Goal: Transaction & Acquisition: Purchase product/service

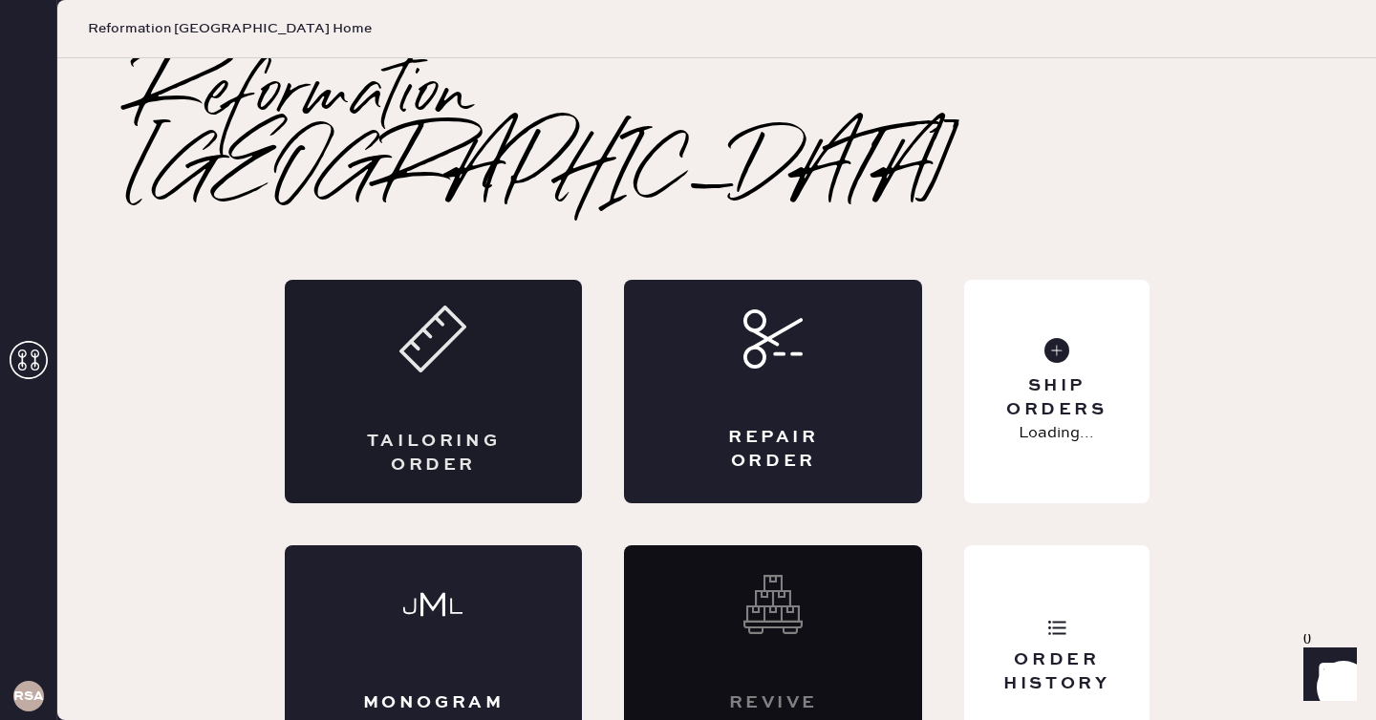
click at [498, 320] on div "Tailoring Order" at bounding box center [434, 392] width 298 height 224
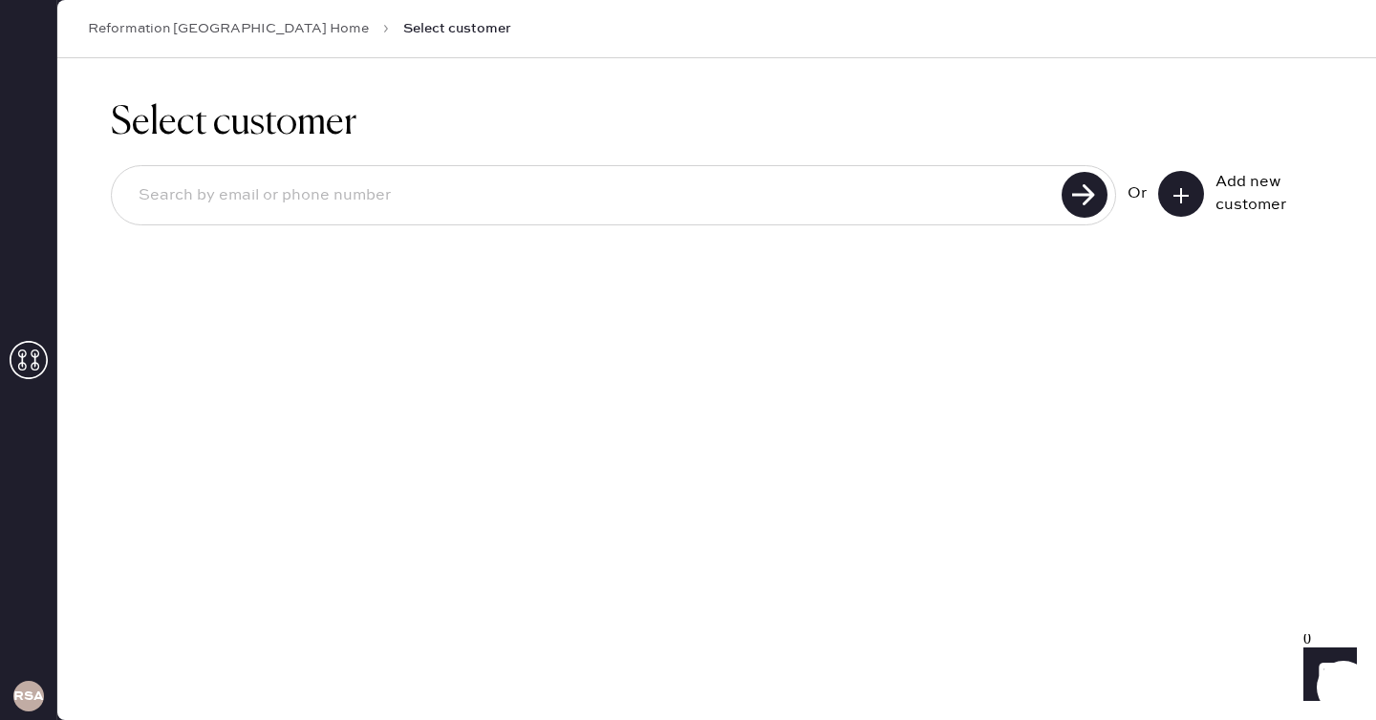
click at [417, 201] on input at bounding box center [589, 196] width 933 height 44
type input "[EMAIL_ADDRESS][DOMAIN_NAME]"
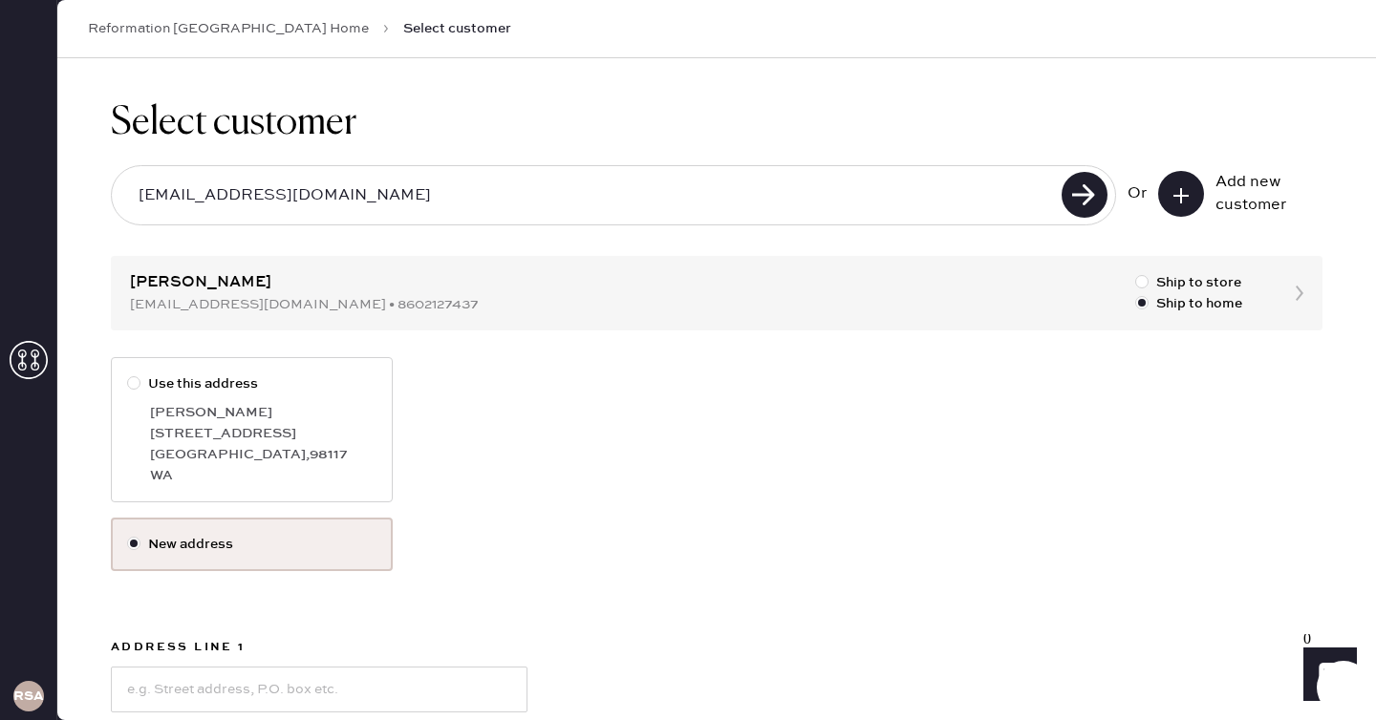
click at [300, 457] on div "[GEOGRAPHIC_DATA] , 98117" at bounding box center [263, 454] width 226 height 21
click at [128, 375] on input "Use this address" at bounding box center [127, 374] width 1 height 1
radio input "true"
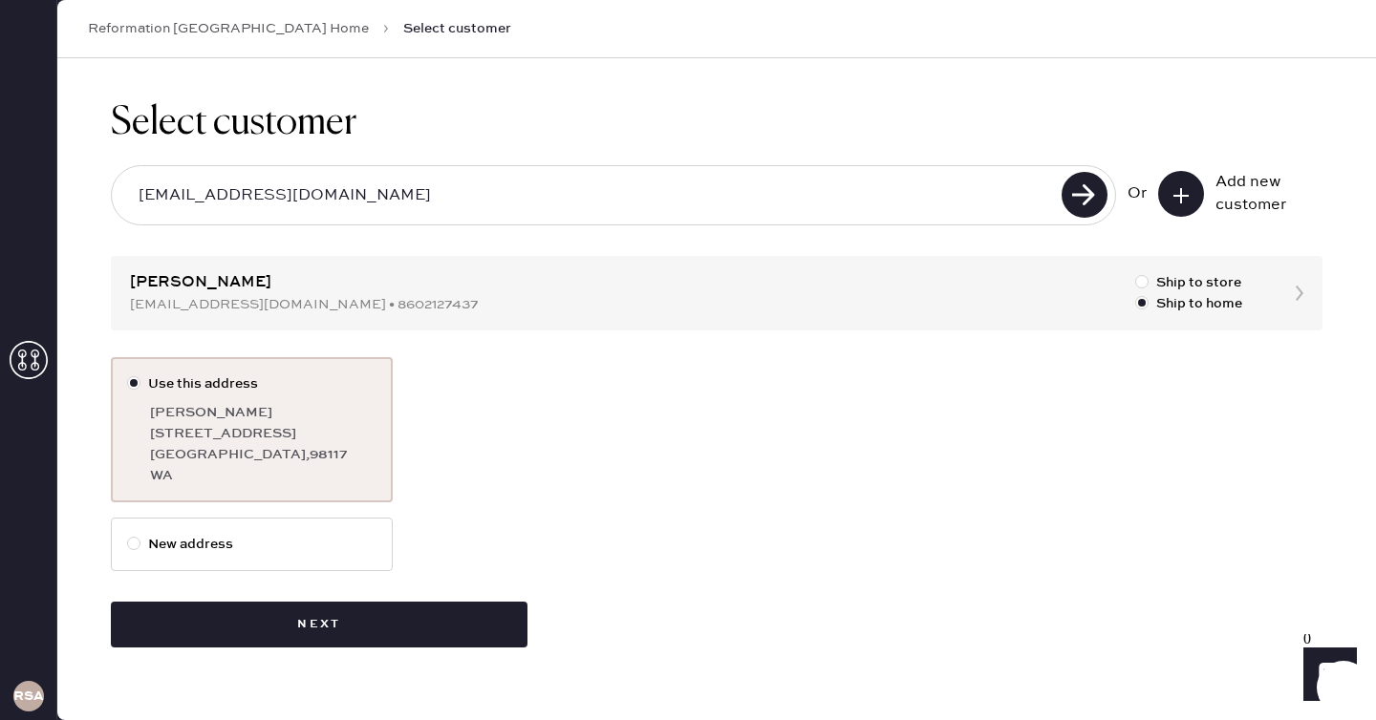
click at [267, 521] on label "New address" at bounding box center [252, 545] width 282 height 54
click at [128, 534] on input "New address" at bounding box center [127, 534] width 1 height 1
radio input "true"
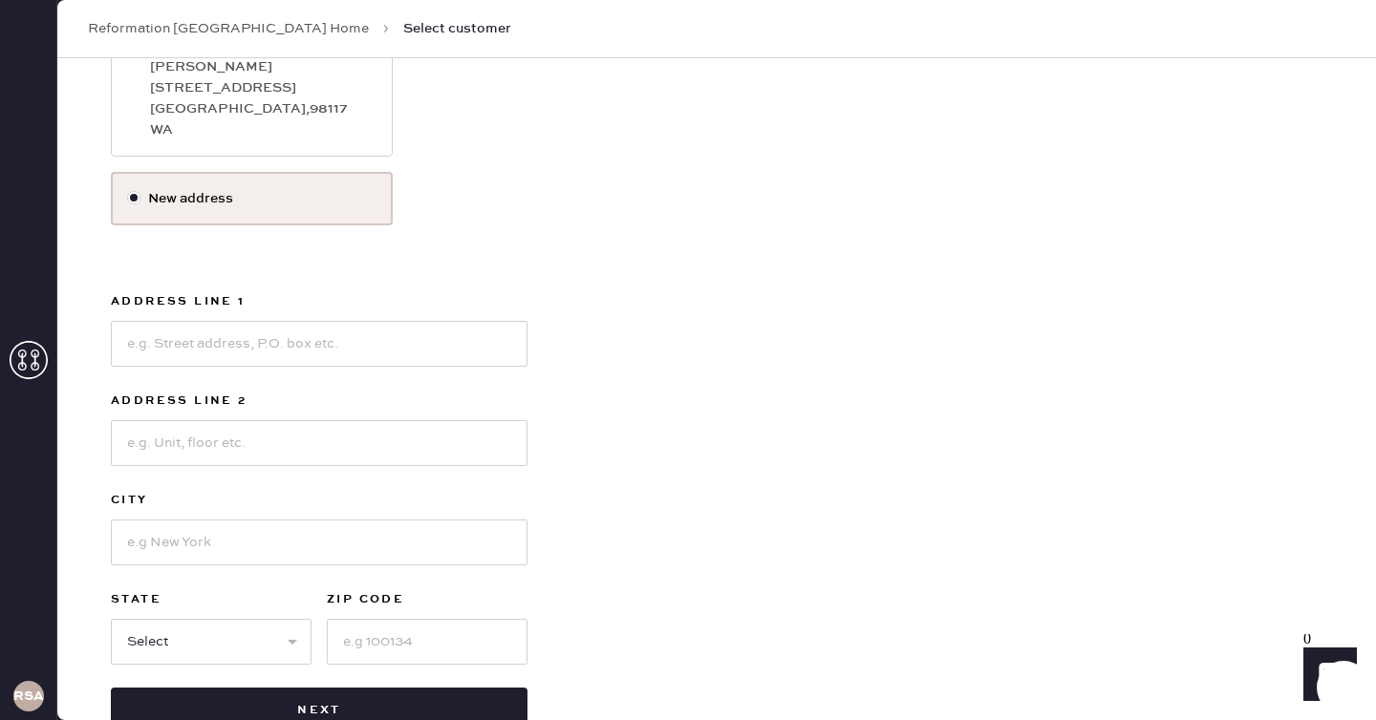
scroll to position [353, 0]
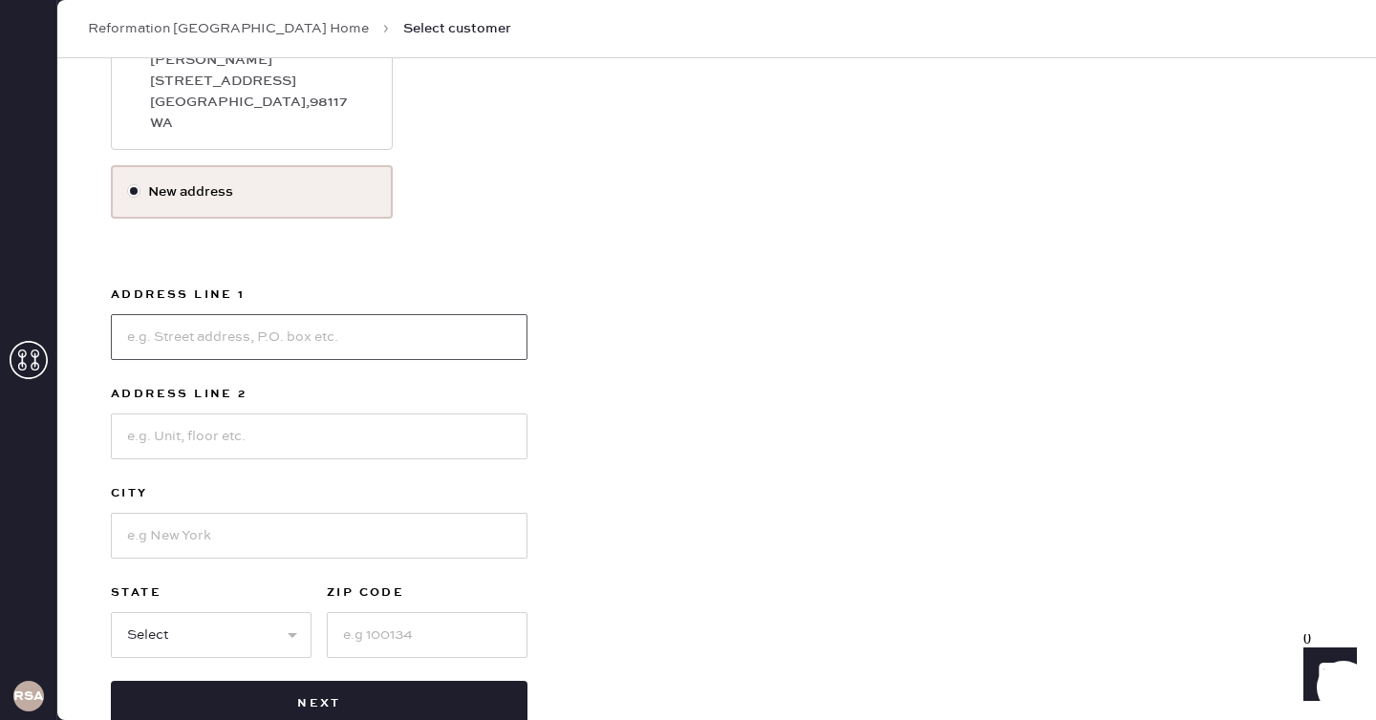
click at [321, 340] on input at bounding box center [319, 337] width 417 height 46
click at [383, 350] on input "[STREET_ADDRESS]" at bounding box center [319, 337] width 417 height 46
type input "[STREET_ADDRESS]"
click at [343, 515] on input at bounding box center [319, 536] width 417 height 46
type input "Shoreline"
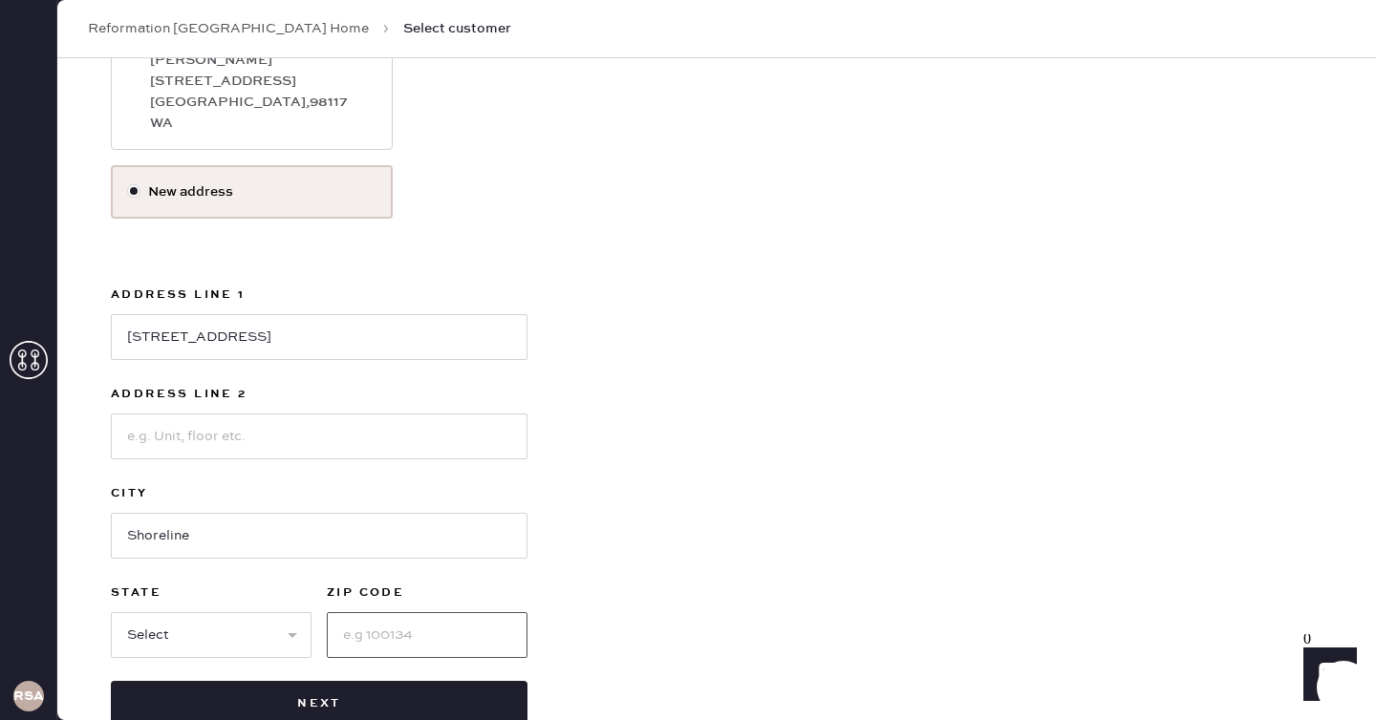
click at [368, 622] on input at bounding box center [427, 635] width 201 height 46
type input "98177"
click at [213, 610] on div "Select AK AL AR AZ CA CO CT [GEOGRAPHIC_DATA] DE FL [GEOGRAPHIC_DATA] HI [GEOGR…" at bounding box center [211, 634] width 201 height 50
click at [211, 625] on select "Select AK AL AR AZ CA CO CT [GEOGRAPHIC_DATA] DE FL [GEOGRAPHIC_DATA] HI [GEOGR…" at bounding box center [211, 635] width 201 height 46
select select "WA"
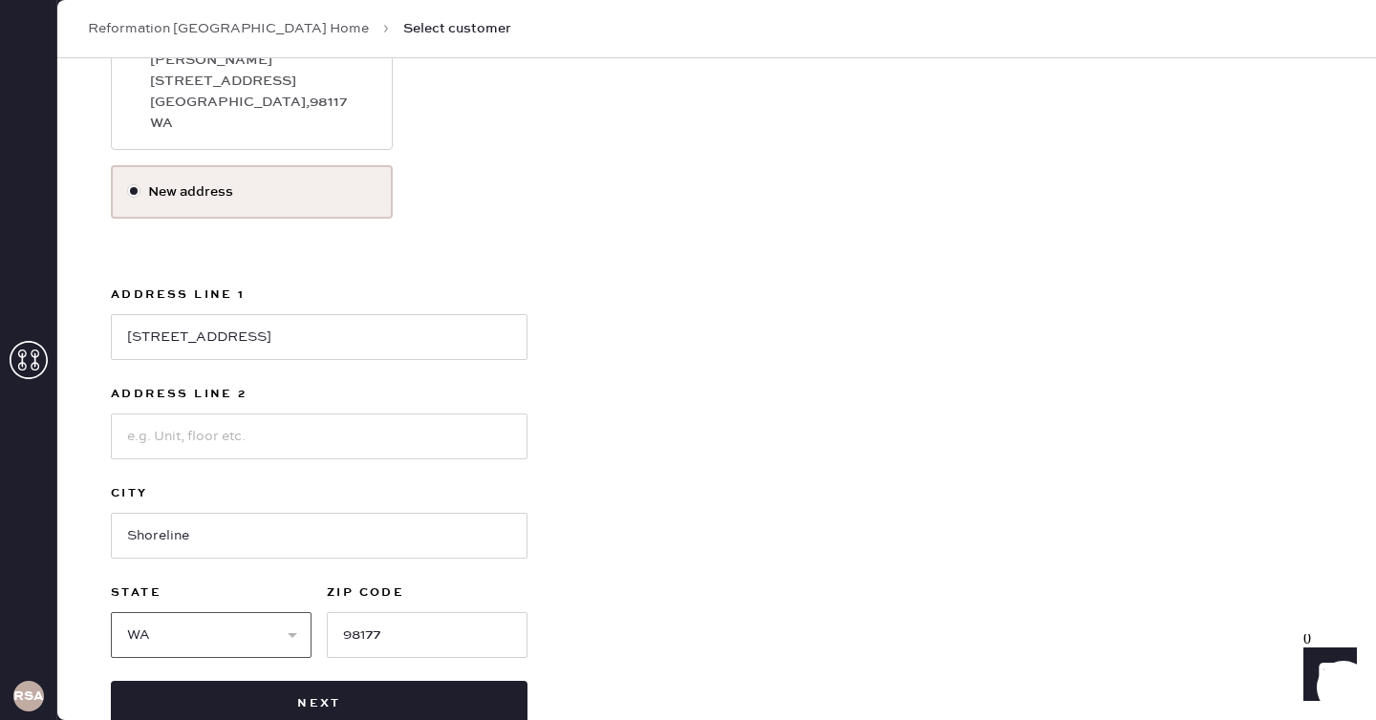
click at [111, 612] on select "Select AK AL AR AZ CA CO CT [GEOGRAPHIC_DATA] DE FL [GEOGRAPHIC_DATA] HI [GEOGR…" at bounding box center [211, 635] width 201 height 46
click at [325, 503] on label "City" at bounding box center [319, 493] width 417 height 23
click at [327, 450] on input at bounding box center [319, 437] width 417 height 46
click at [865, 401] on div "Use this address [PERSON_NAME][GEOGRAPHIC_DATA][STREET_ADDRESS] New address Add…" at bounding box center [716, 366] width 1211 height 722
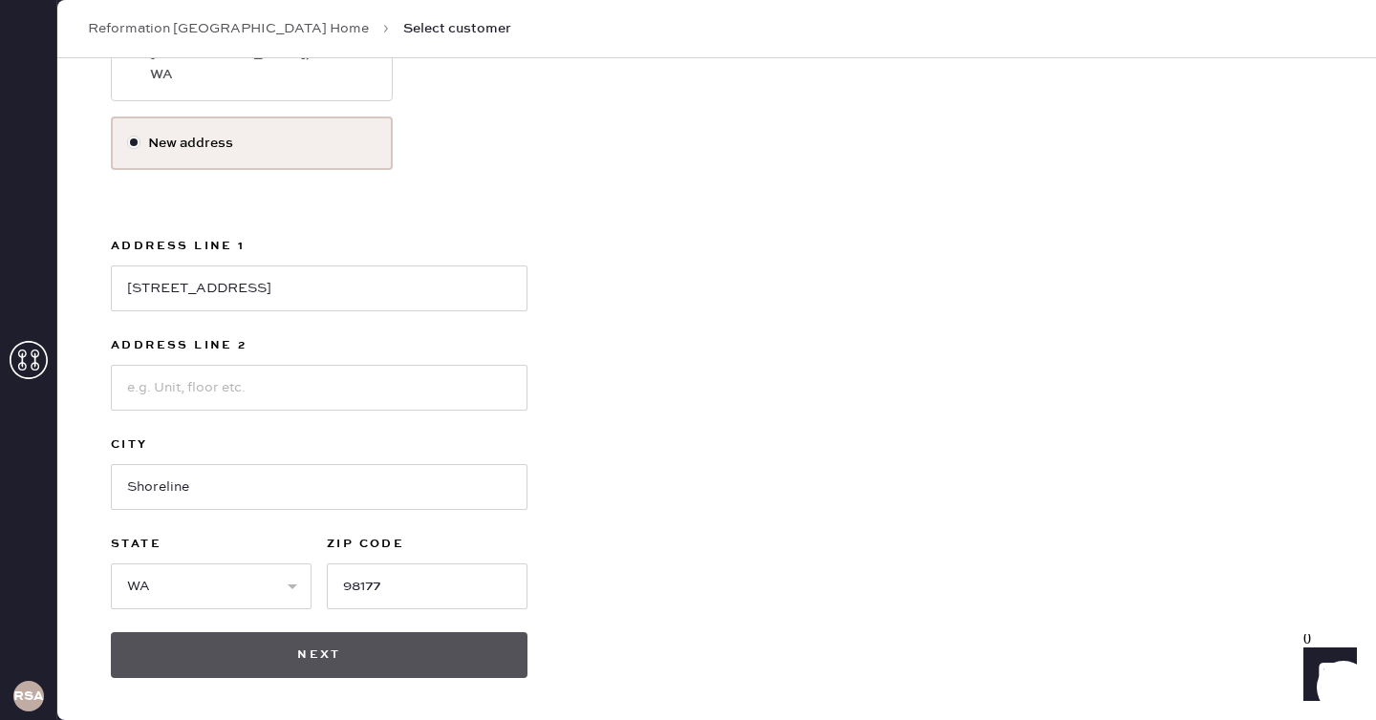
click at [454, 637] on button "Next" at bounding box center [319, 656] width 417 height 46
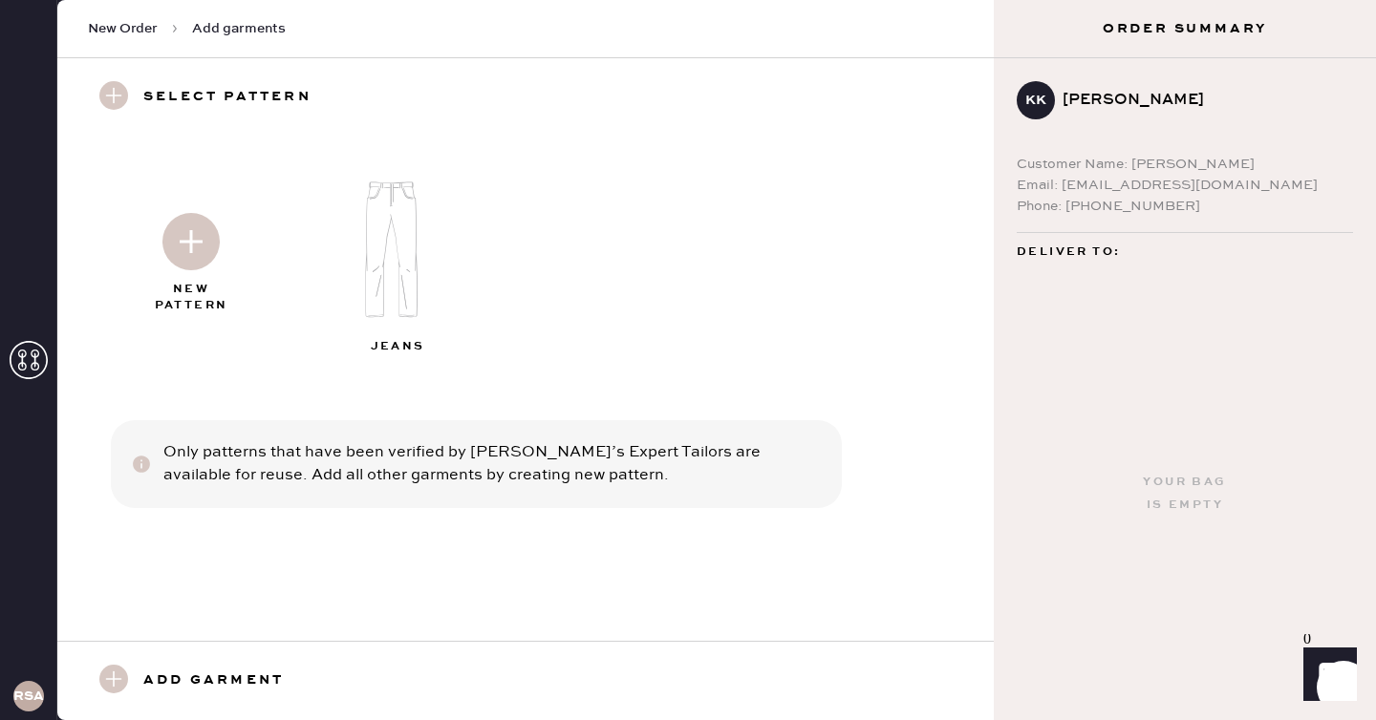
click at [205, 257] on img at bounding box center [190, 241] width 57 height 57
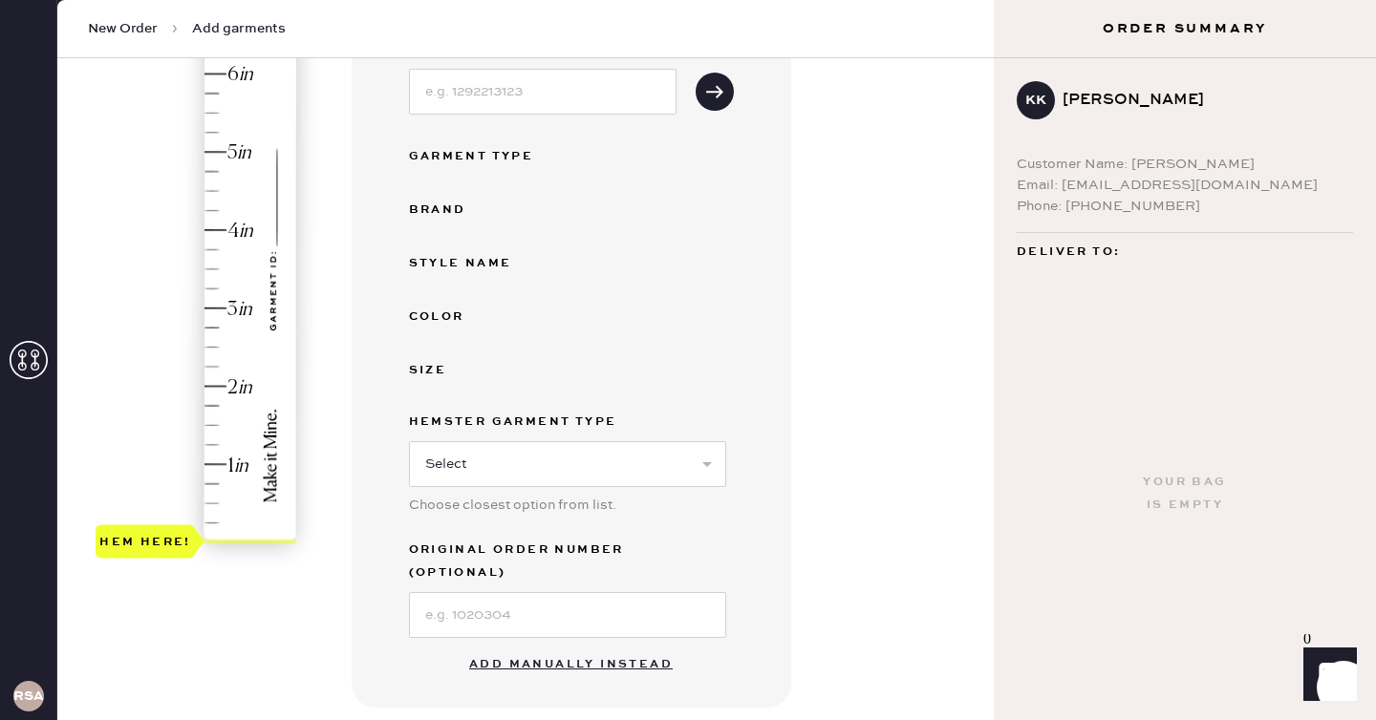
scroll to position [428, 0]
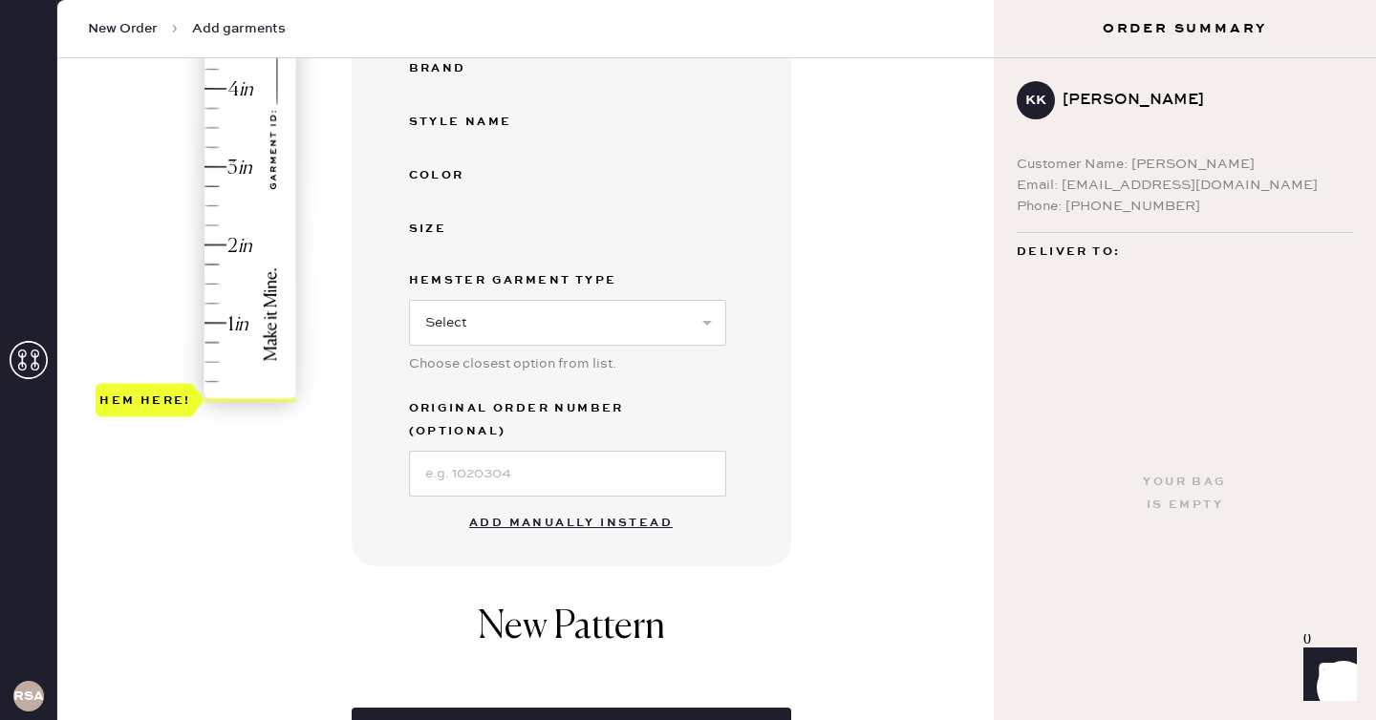
click at [593, 512] on button "Add manually instead" at bounding box center [571, 523] width 226 height 38
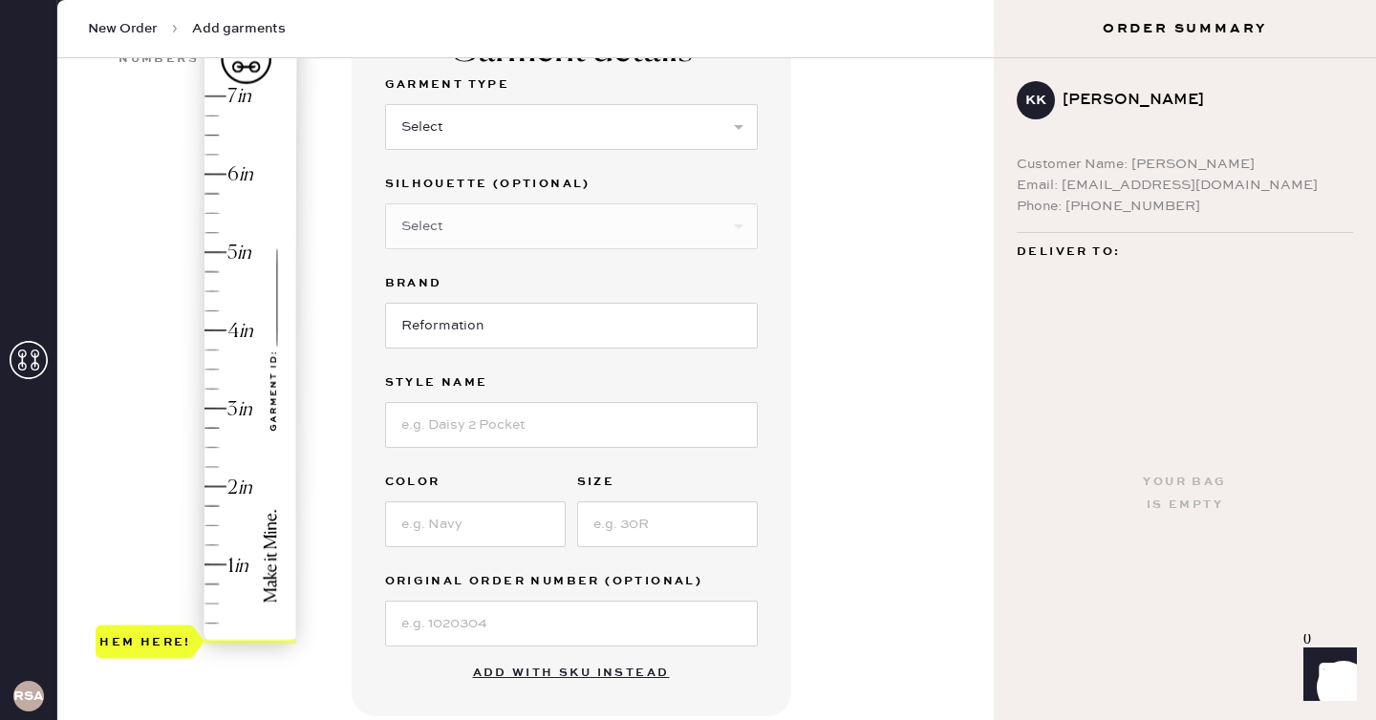
scroll to position [185, 0]
click at [536, 107] on select "Select Basic Skirt Jeans Leggings Pants Shorts Basic Sleeved Dress Basic Sleeve…" at bounding box center [571, 128] width 373 height 46
select select "2"
click at [385, 105] on select "Select Basic Skirt Jeans Leggings Pants Shorts Basic Sleeved Dress Basic Sleeve…" at bounding box center [571, 128] width 373 height 46
click at [495, 339] on input "Reformation" at bounding box center [571, 327] width 373 height 46
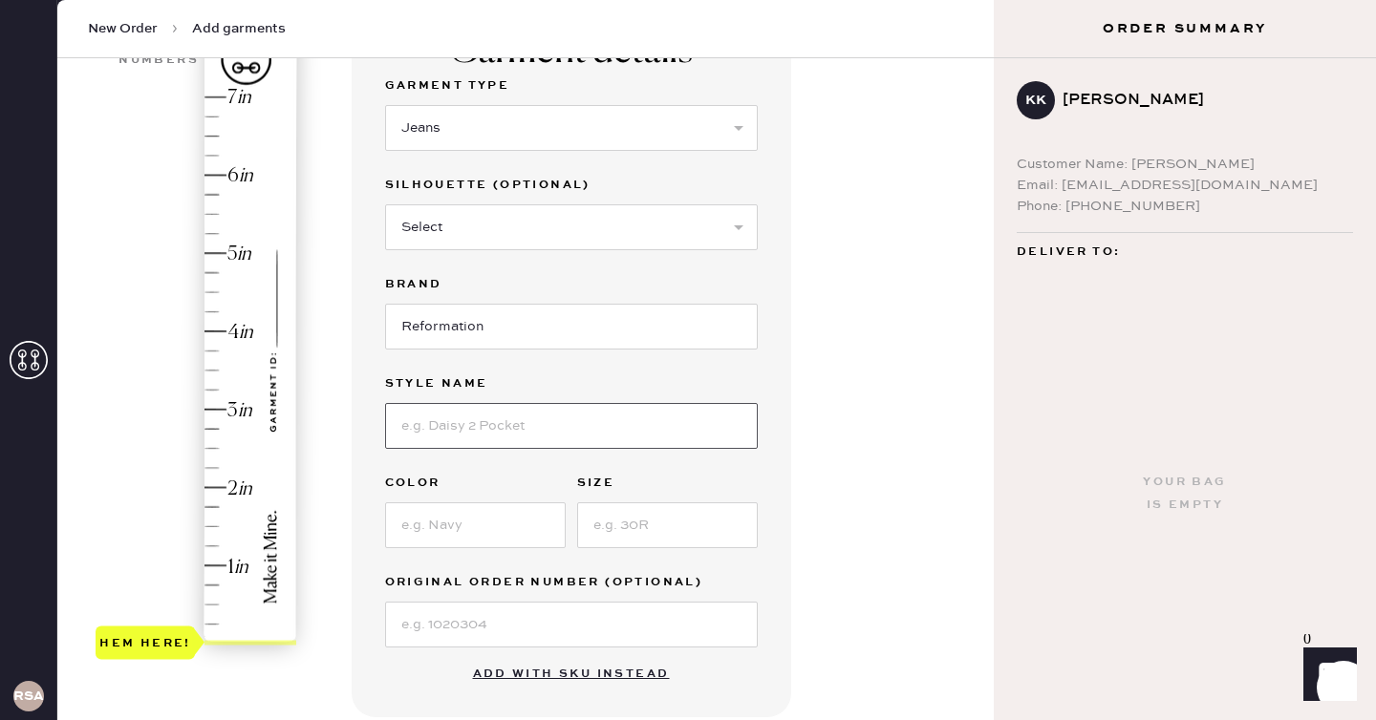
click at [489, 415] on input at bounding box center [571, 426] width 373 height 46
type input "[PERSON_NAME] Rise Slouchy Wide Leg Jeans"
click at [501, 525] on input at bounding box center [475, 526] width 181 height 46
type input "Sand Dollar"
type input "24"
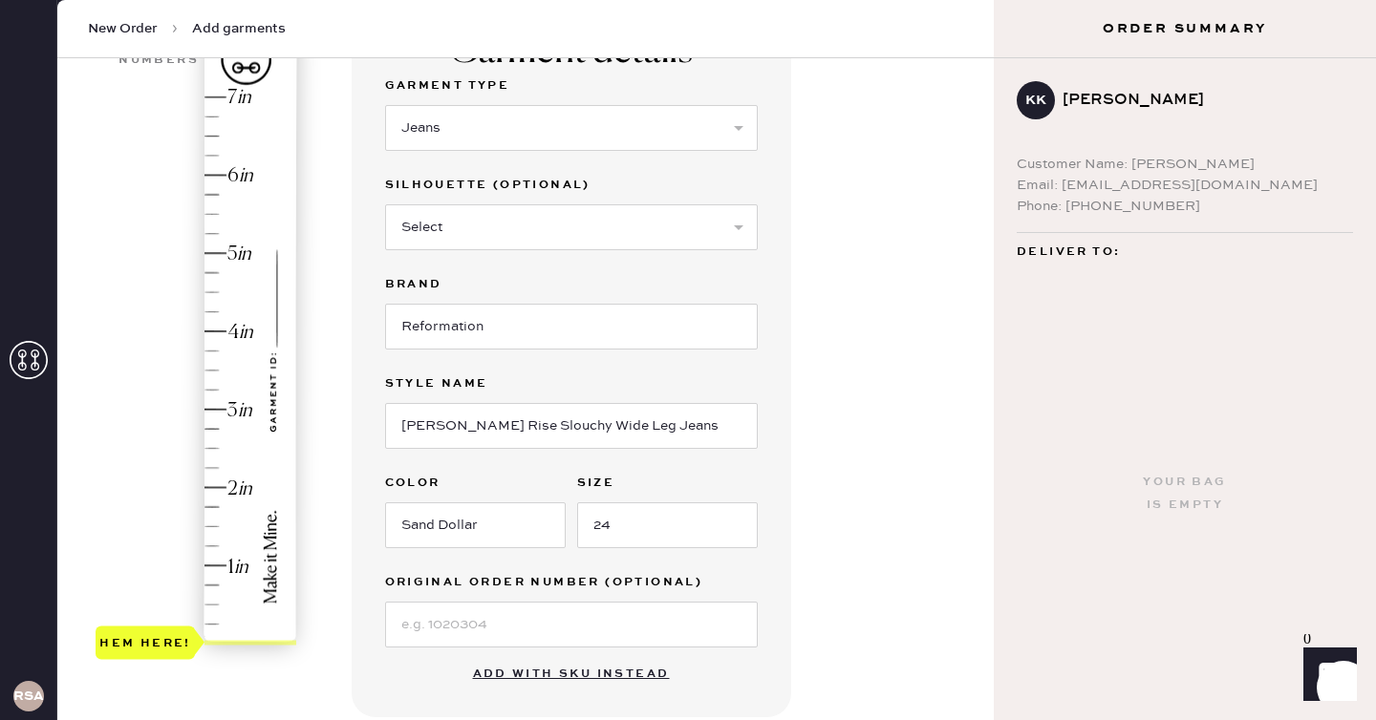
click at [813, 599] on div "Garment details Garment Type Select Basic Skirt Jeans Leggings Pants Shorts Bas…" at bounding box center [666, 547] width 628 height 1085
type input "3.25"
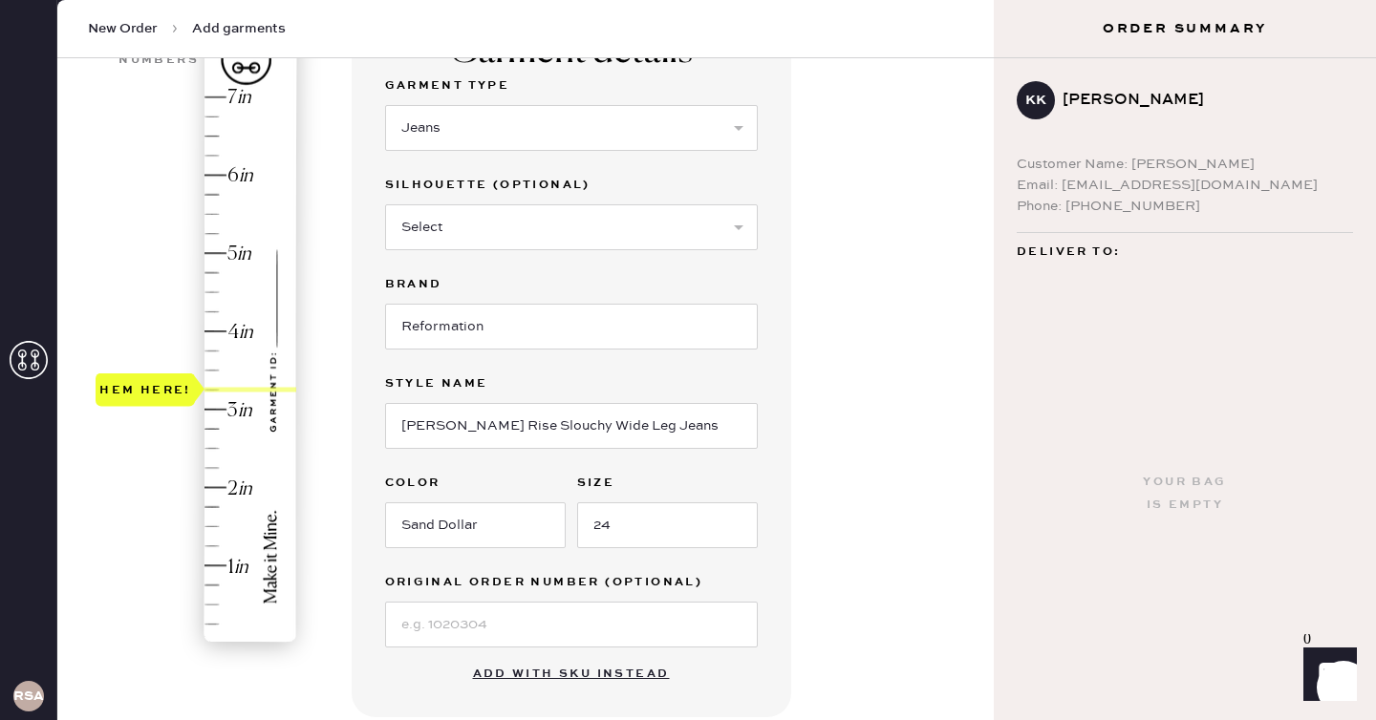
click at [221, 395] on div "Hem here!" at bounding box center [198, 371] width 204 height 564
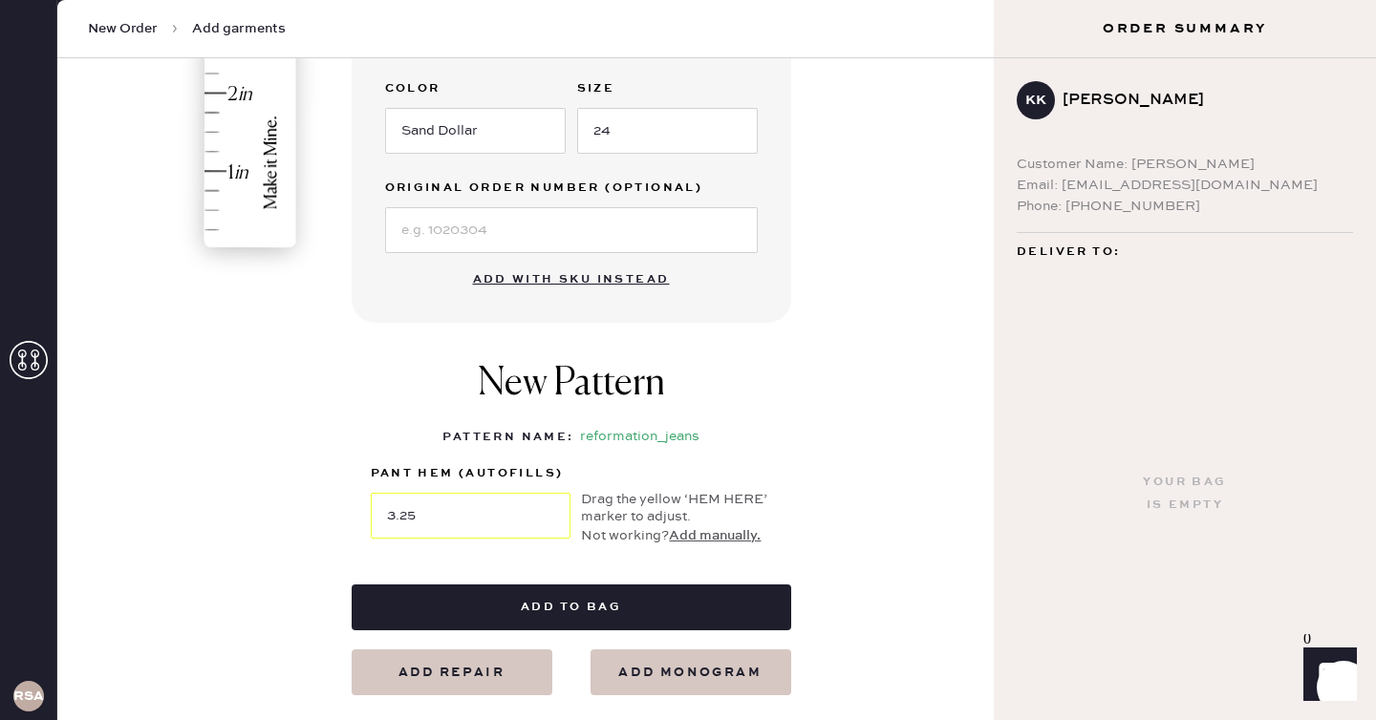
scroll to position [593, 0]
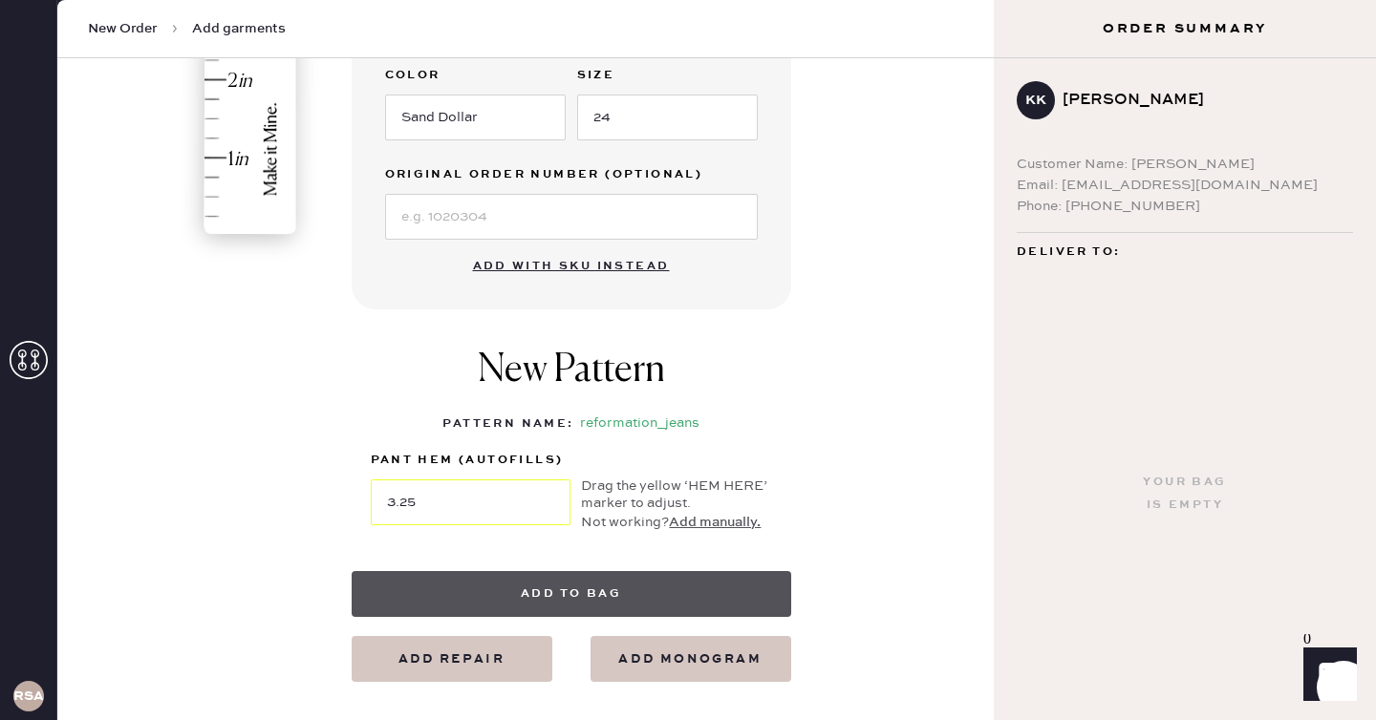
click at [628, 572] on button "Add to bag" at bounding box center [572, 594] width 440 height 46
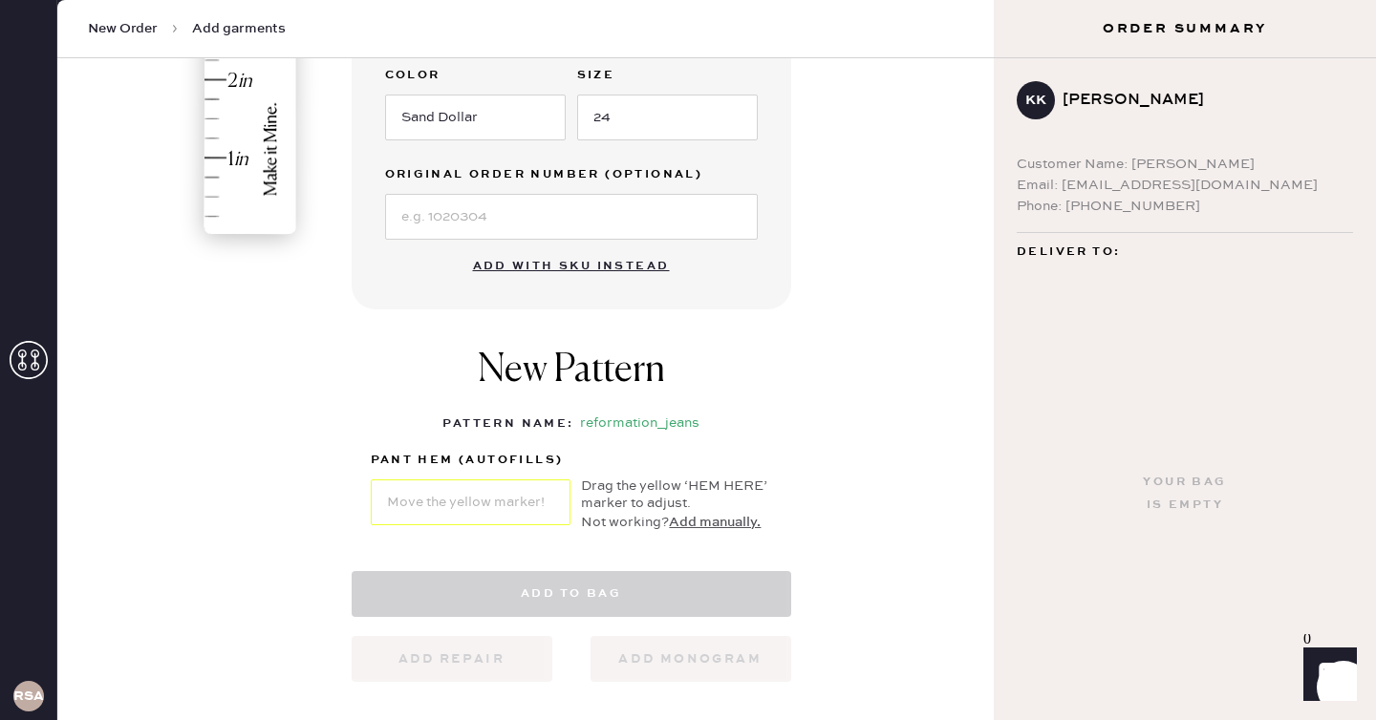
select select "2"
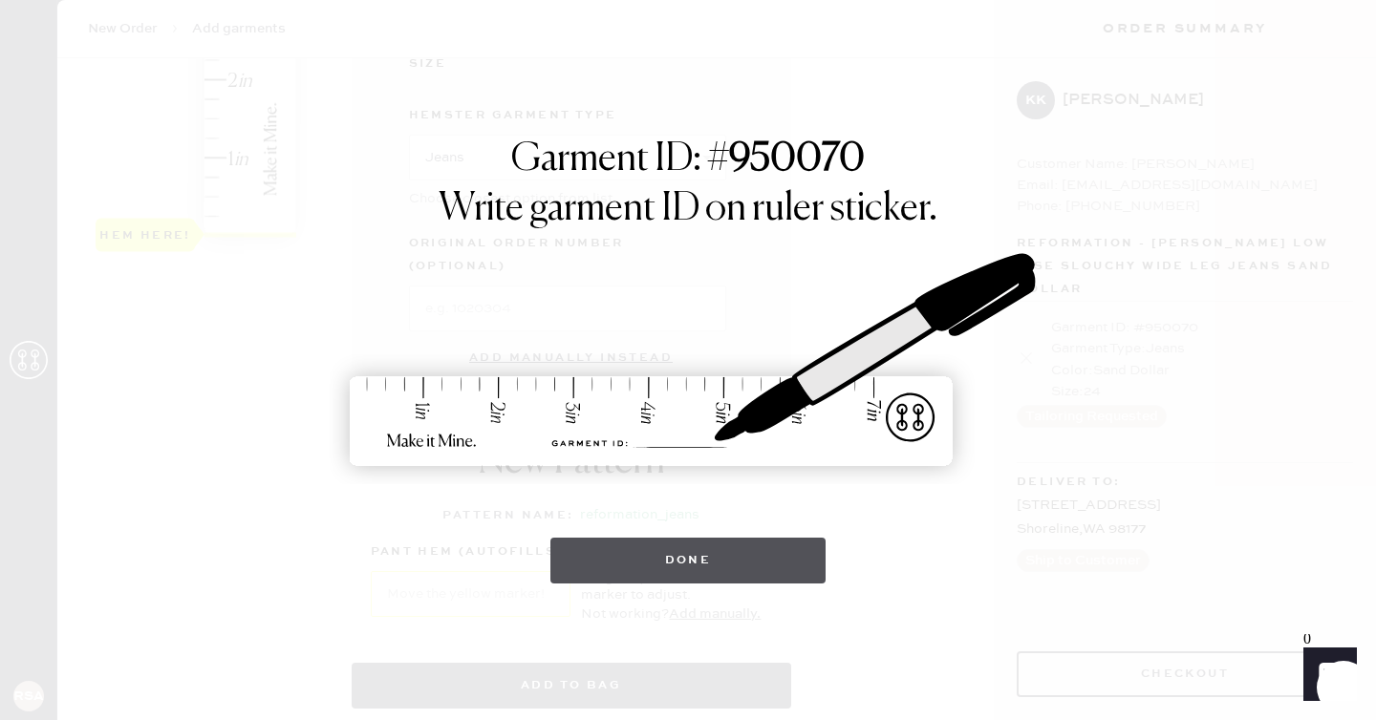
click at [714, 569] on button "Done" at bounding box center [688, 561] width 276 height 46
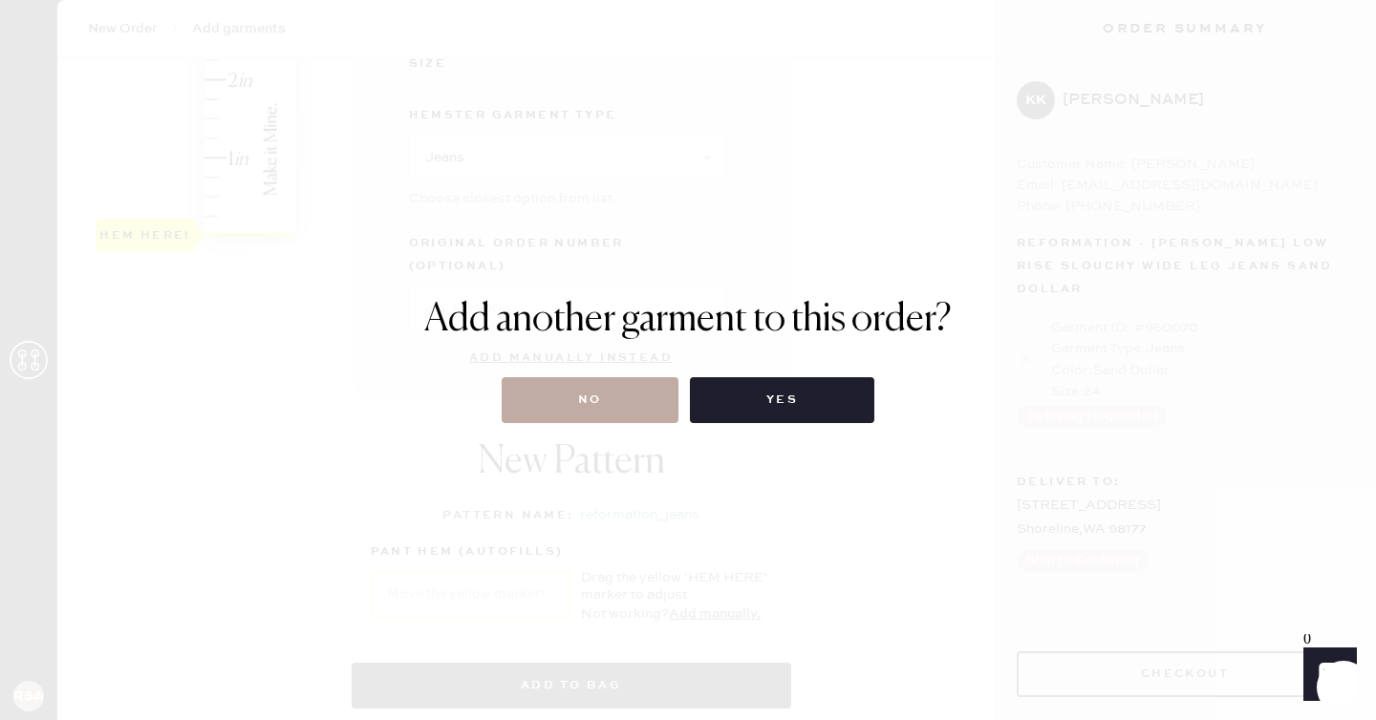
click at [585, 403] on button "No" at bounding box center [590, 400] width 177 height 46
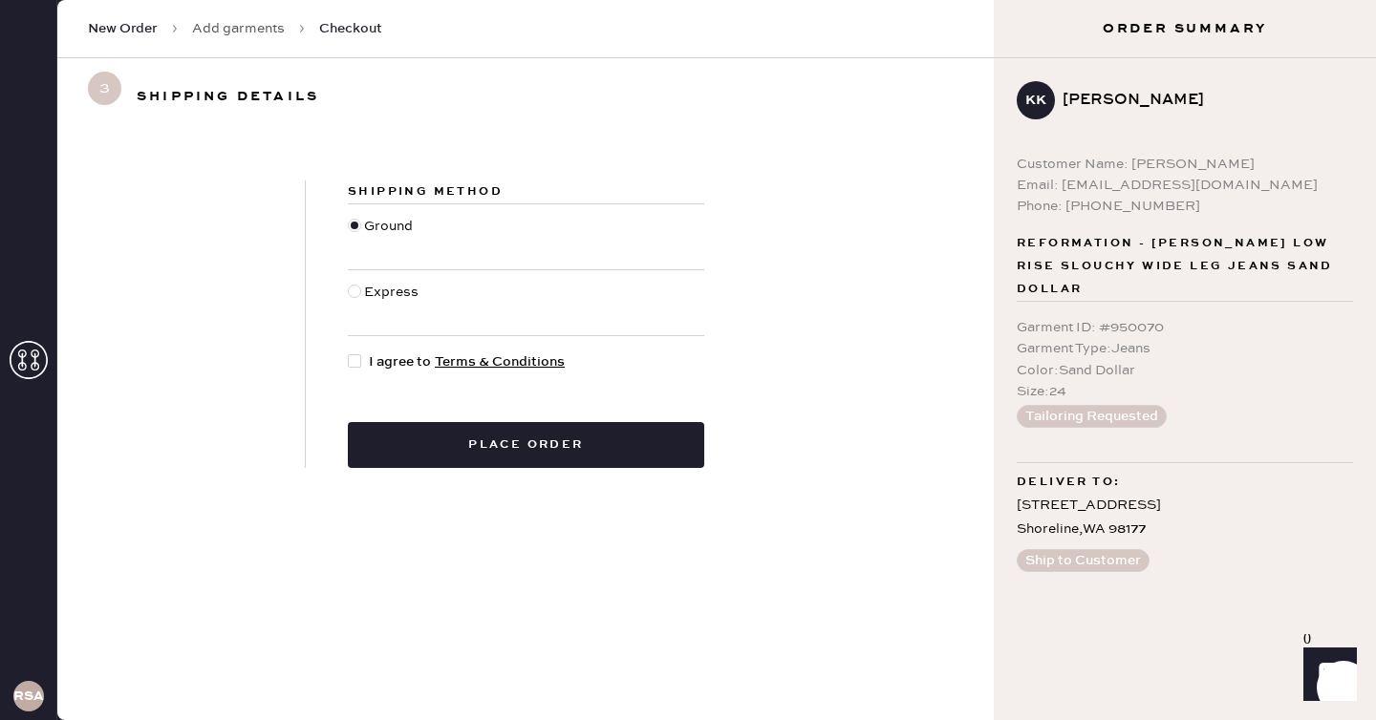
click at [357, 344] on div "Shipping Method Ground Express I agree to Terms & Conditions Place order" at bounding box center [526, 325] width 440 height 288
click at [357, 362] on div at bounding box center [354, 360] width 13 height 13
click at [349, 353] on input "I agree to Terms & Conditions" at bounding box center [348, 352] width 1 height 1
checkbox input "true"
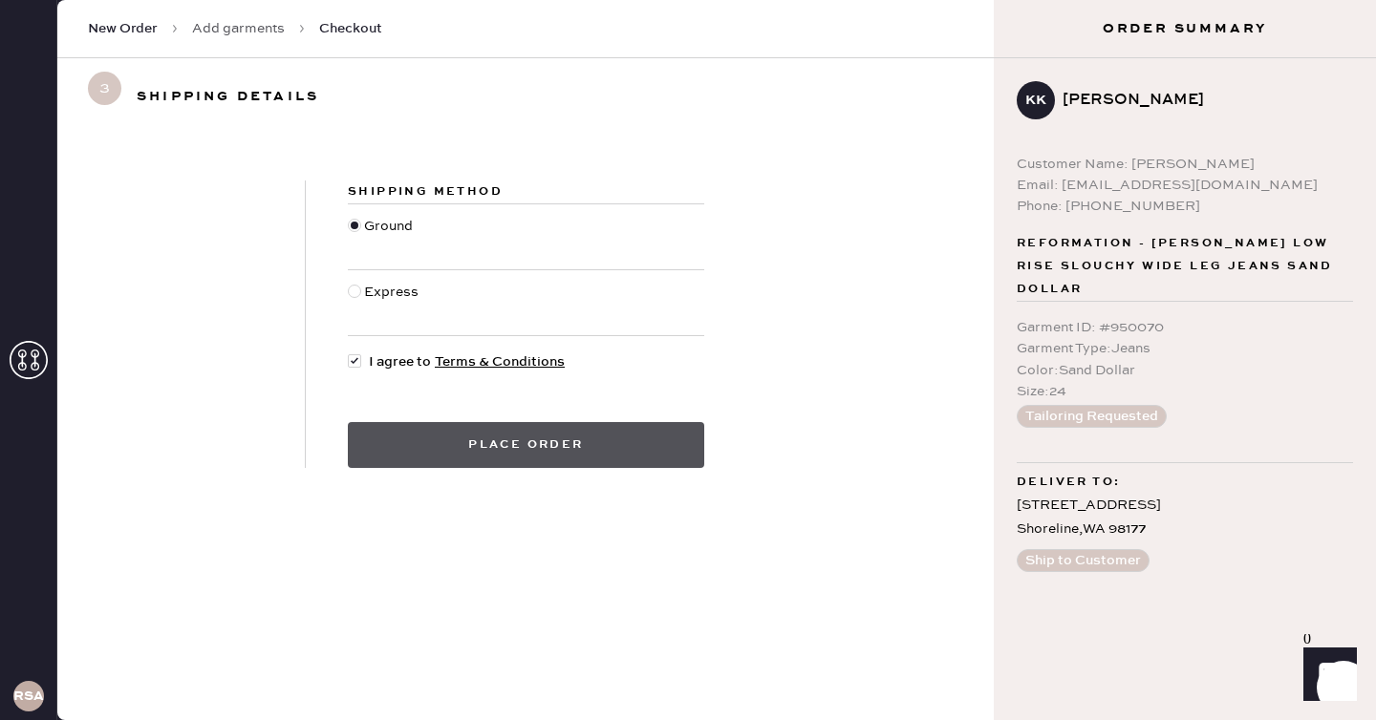
click at [371, 457] on button "Place order" at bounding box center [526, 445] width 356 height 46
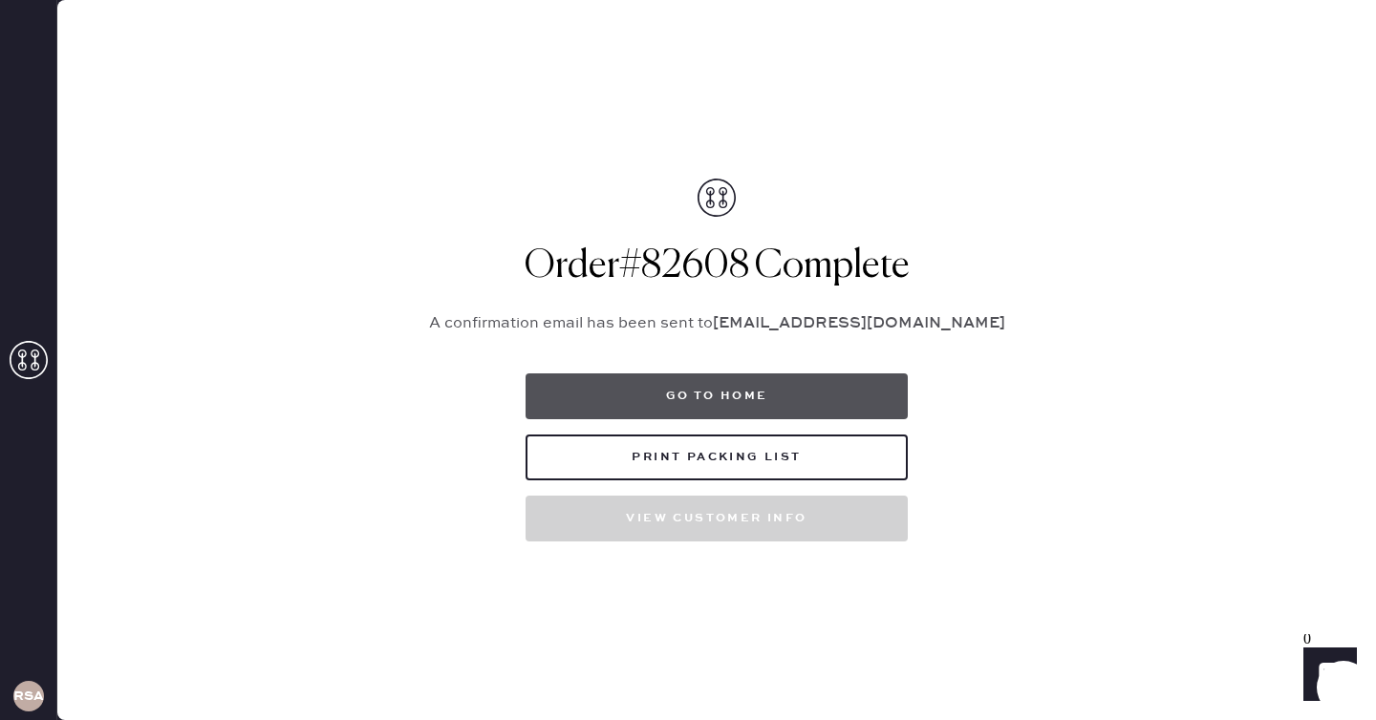
click at [766, 383] on button "Go to home" at bounding box center [716, 397] width 382 height 46
